Goal: Information Seeking & Learning: Learn about a topic

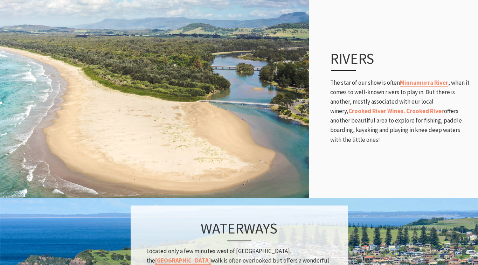
scroll to position [229, 0]
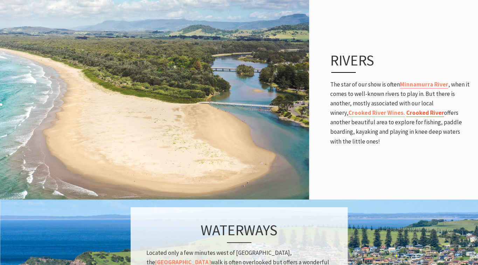
click at [409, 115] on link "Crooked River" at bounding box center [425, 113] width 38 height 8
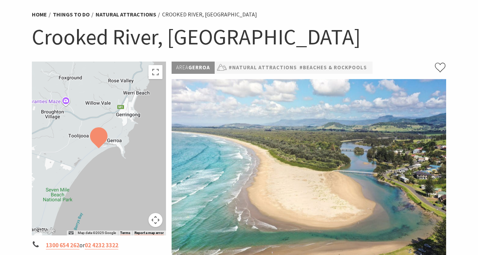
scroll to position [49, 0]
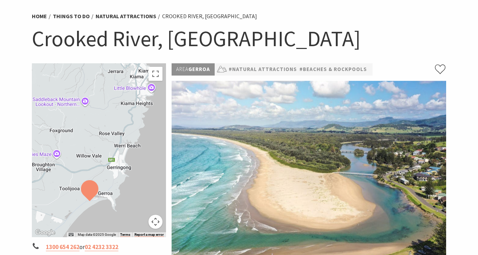
drag, startPoint x: 76, startPoint y: 146, endPoint x: 68, endPoint y: 197, distance: 51.8
click at [68, 197] on div at bounding box center [99, 150] width 134 height 174
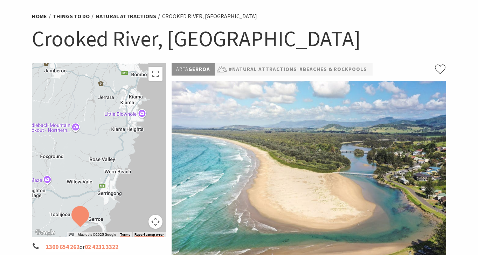
drag, startPoint x: 143, startPoint y: 128, endPoint x: 132, endPoint y: 155, distance: 28.9
click at [132, 155] on div at bounding box center [99, 150] width 134 height 174
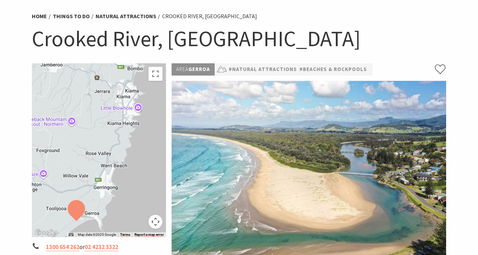
drag, startPoint x: 137, startPoint y: 154, endPoint x: 134, endPoint y: 147, distance: 7.8
click at [134, 147] on div at bounding box center [99, 150] width 134 height 174
click at [154, 222] on button "Map camera controls" at bounding box center [155, 222] width 14 height 14
click at [139, 189] on button "Zoom in" at bounding box center [138, 187] width 14 height 14
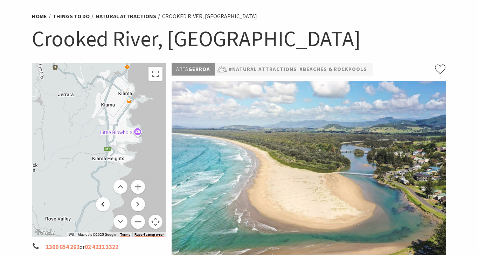
drag, startPoint x: 147, startPoint y: 137, endPoint x: 106, endPoint y: 199, distance: 74.2
click at [106, 199] on div "Map Data Map data ©2025 Google Map data ©2025 Google 1 km Click to toggle betwe…" at bounding box center [99, 150] width 134 height 174
click at [140, 188] on button "Zoom in" at bounding box center [138, 187] width 14 height 14
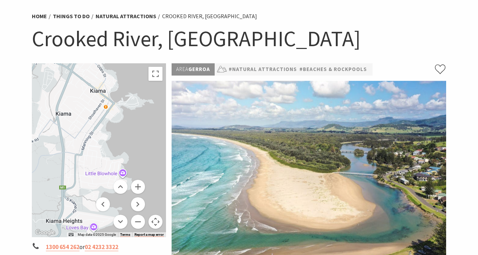
drag, startPoint x: 153, startPoint y: 161, endPoint x: 102, endPoint y: 220, distance: 78.1
click at [101, 219] on div "Map Data Map data ©2025 Google Map data ©2025 Google 500 m Click to toggle betw…" at bounding box center [99, 150] width 134 height 174
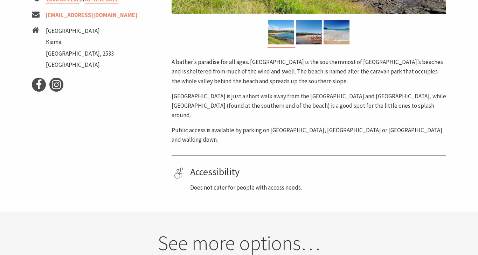
scroll to position [290, 0]
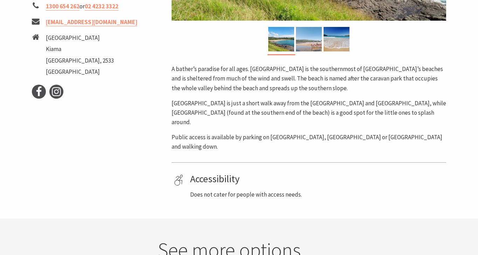
click at [310, 45] on img at bounding box center [309, 39] width 26 height 24
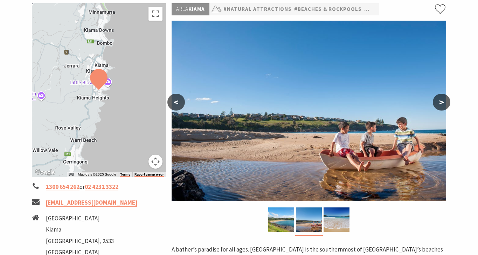
scroll to position [113, 0]
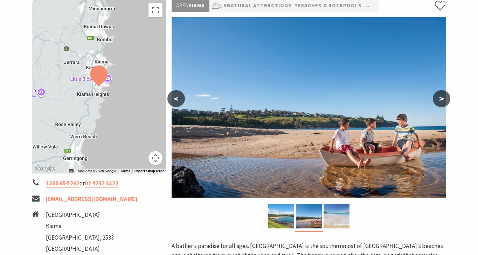
click at [338, 210] on img at bounding box center [336, 216] width 26 height 24
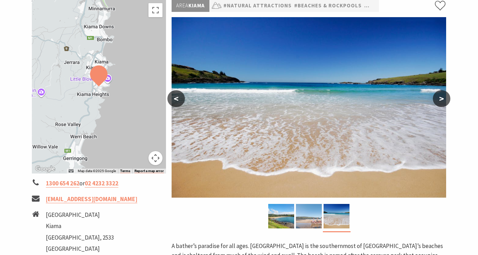
click at [314, 217] on img at bounding box center [309, 216] width 26 height 24
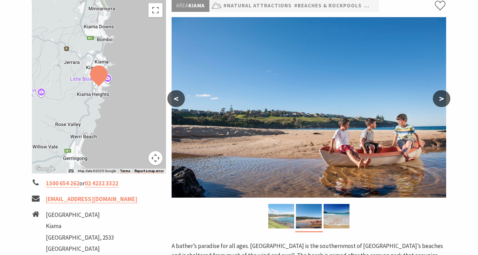
click at [279, 221] on img at bounding box center [281, 216] width 26 height 24
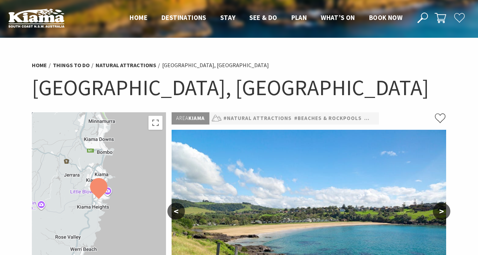
scroll to position [0, 0]
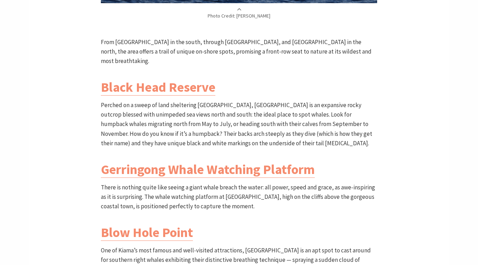
scroll to position [532, 0]
click at [187, 79] on link "Black Head Reserve" at bounding box center [158, 87] width 114 height 17
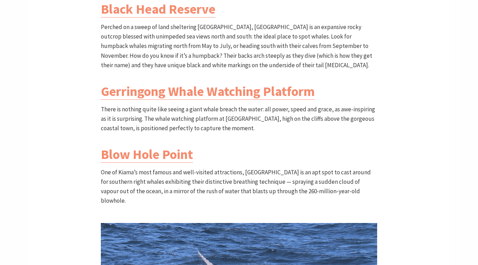
scroll to position [614, 0]
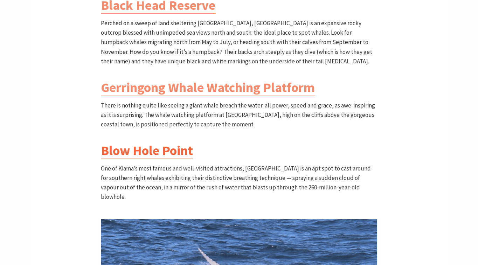
click at [172, 142] on link "Blow Hole Point" at bounding box center [147, 150] width 92 height 17
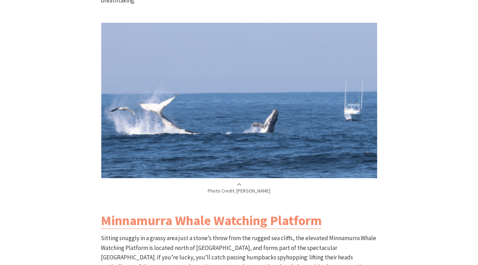
scroll to position [1171, 0]
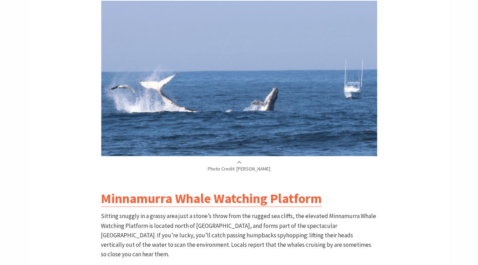
click at [190, 190] on link "Minnamurra Whale Watching Platform" at bounding box center [211, 198] width 221 height 17
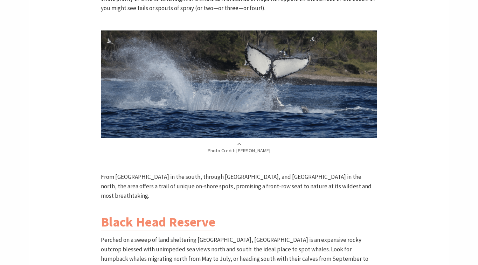
scroll to position [396, 0]
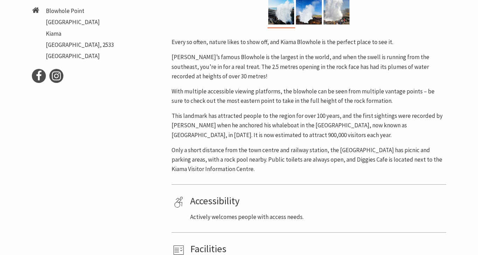
scroll to position [193, 0]
